Goal: Find specific page/section: Find specific page/section

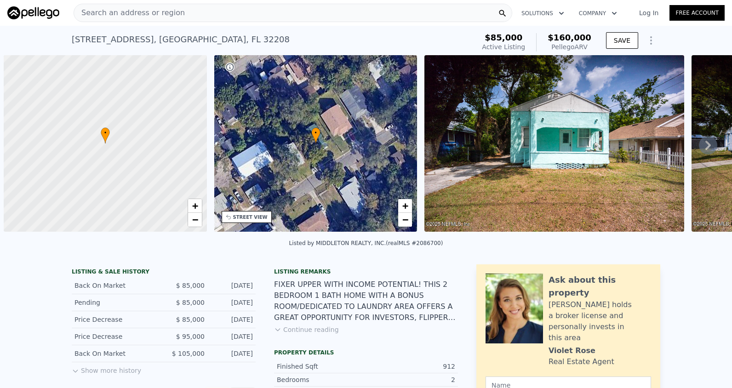
scroll to position [0, 4]
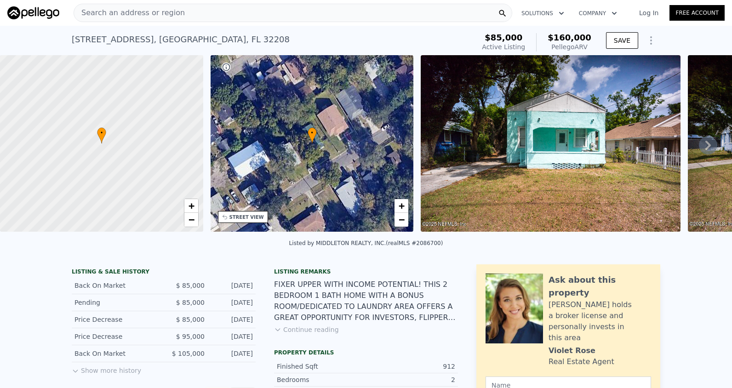
click at [148, 14] on span "Search an address or region" at bounding box center [129, 12] width 111 height 11
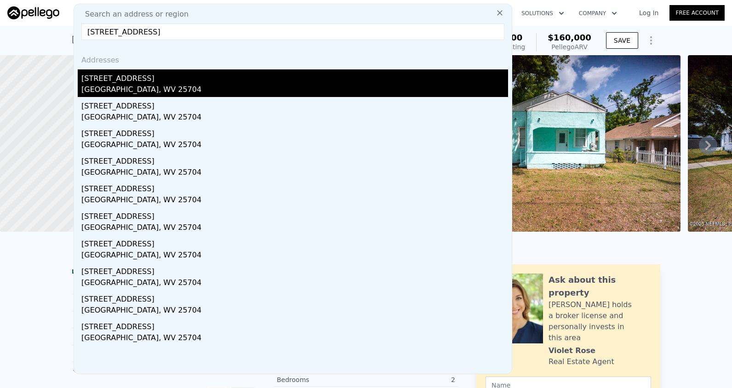
type input "[STREET_ADDRESS]"
click at [126, 84] on div "[GEOGRAPHIC_DATA], WV 25704" at bounding box center [294, 90] width 427 height 13
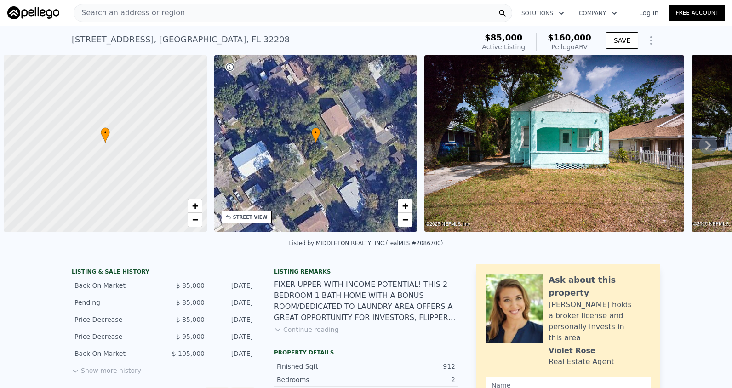
scroll to position [0, 4]
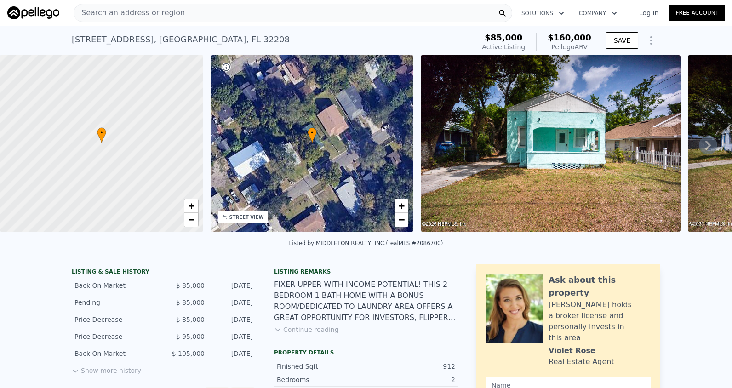
click at [92, 17] on span "Search an address or region" at bounding box center [129, 12] width 111 height 11
